Goal: Task Accomplishment & Management: Use online tool/utility

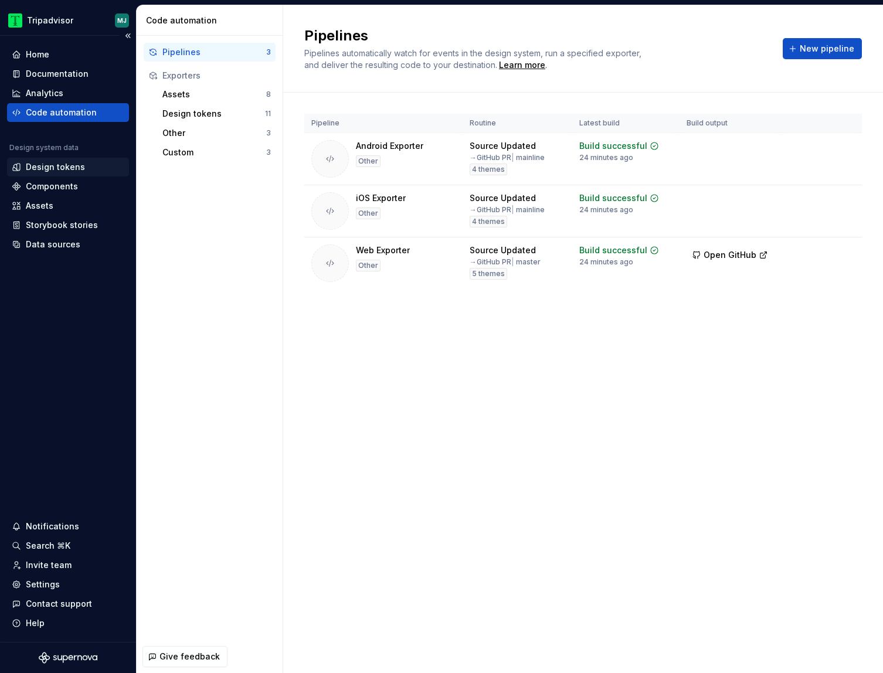
click at [56, 170] on div "Design tokens" at bounding box center [55, 167] width 59 height 12
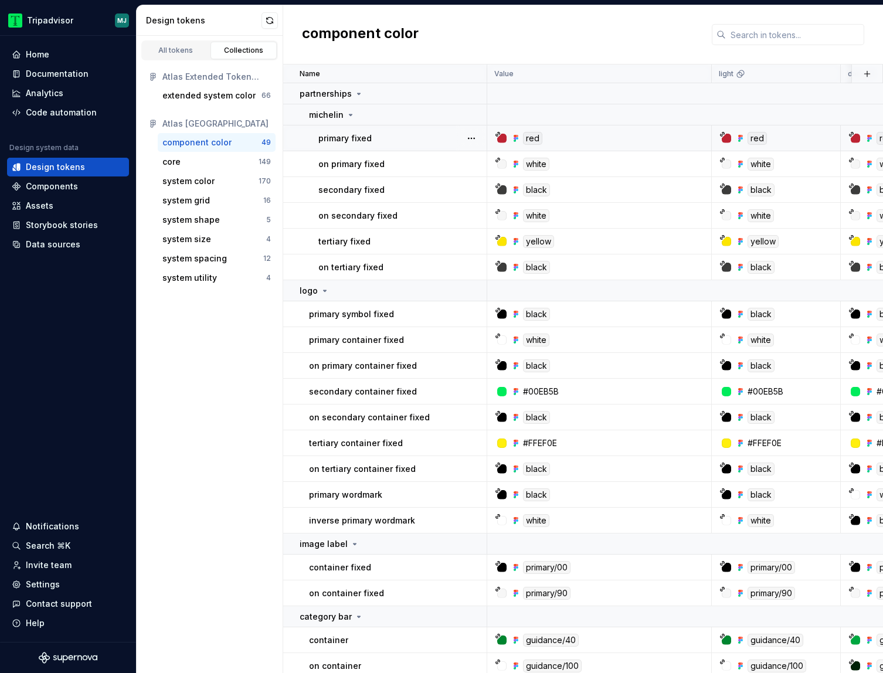
click at [366, 140] on p "primary fixed" at bounding box center [344, 138] width 53 height 12
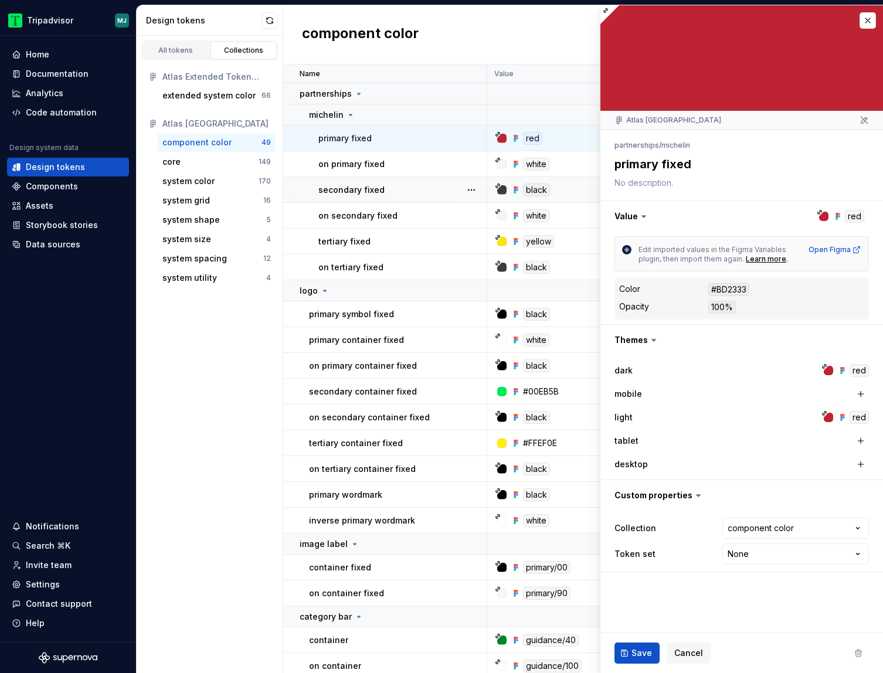
type textarea "*"
click at [866, 21] on button "button" at bounding box center [867, 20] width 16 height 16
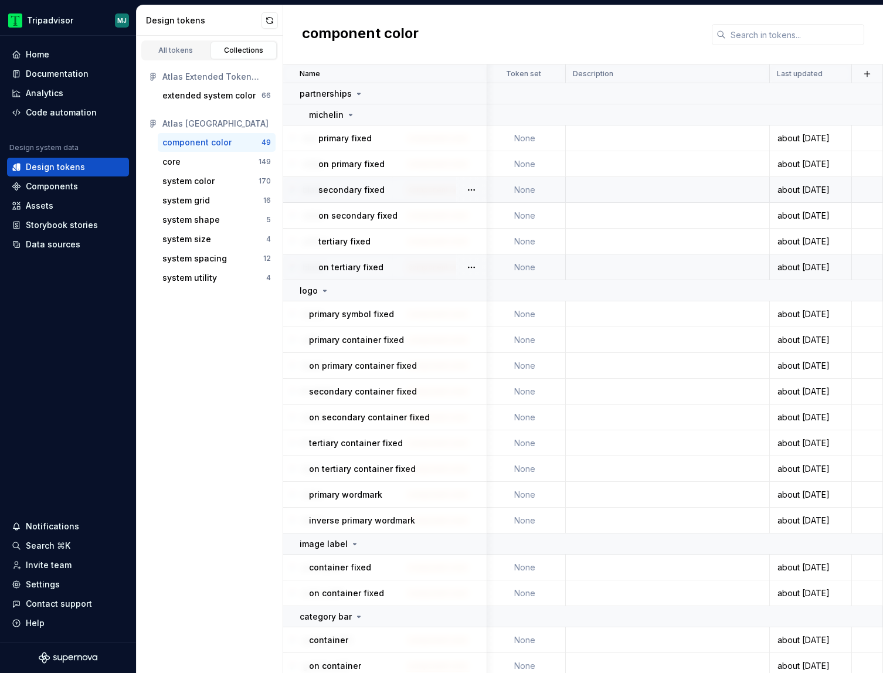
scroll to position [0, 583]
